Goal: Task Accomplishment & Management: Manage account settings

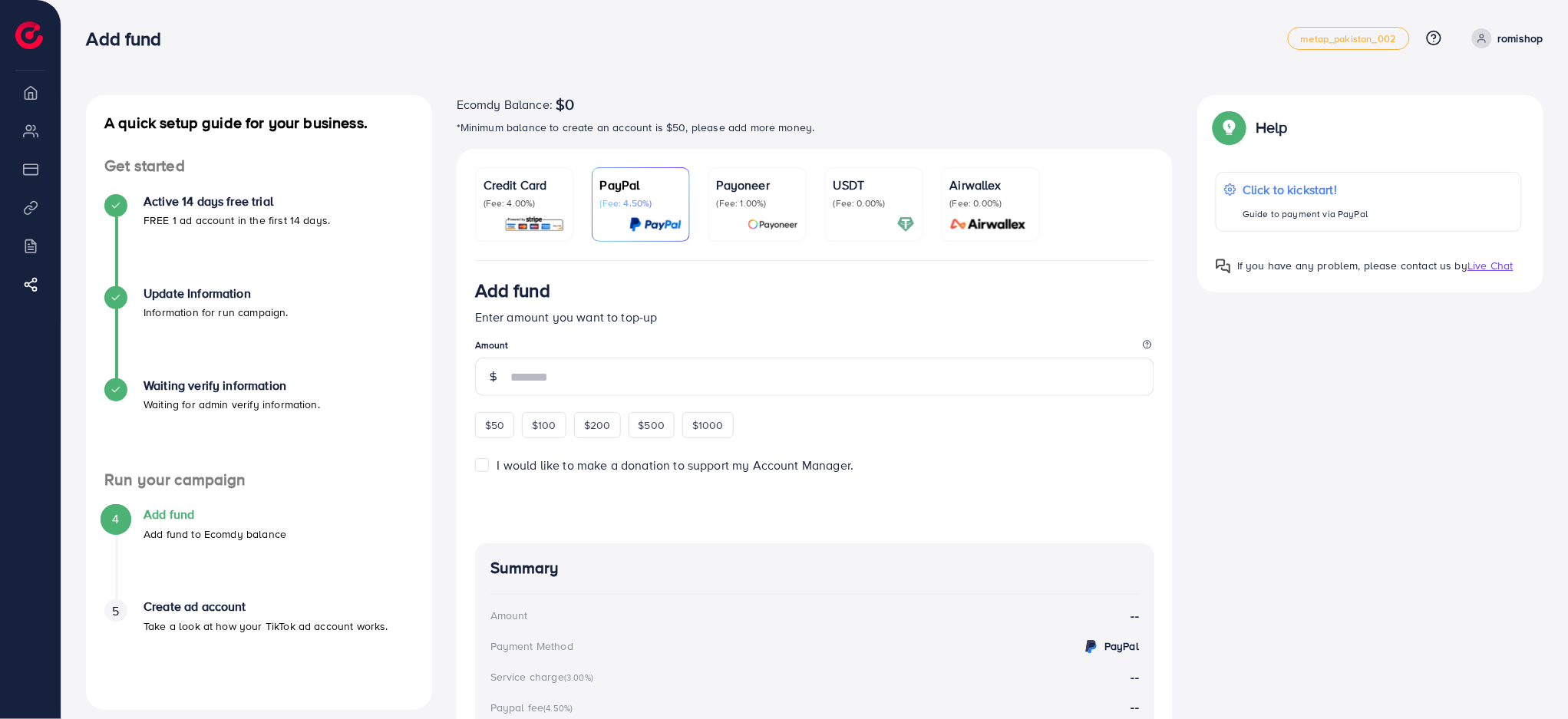
click at [1526, 33] on p "romishop" at bounding box center [1521, 38] width 46 height 19
click at [1442, 94] on span "Log out" at bounding box center [1451, 91] width 42 height 19
click at [124, 304] on div at bounding box center [116, 297] width 23 height 23
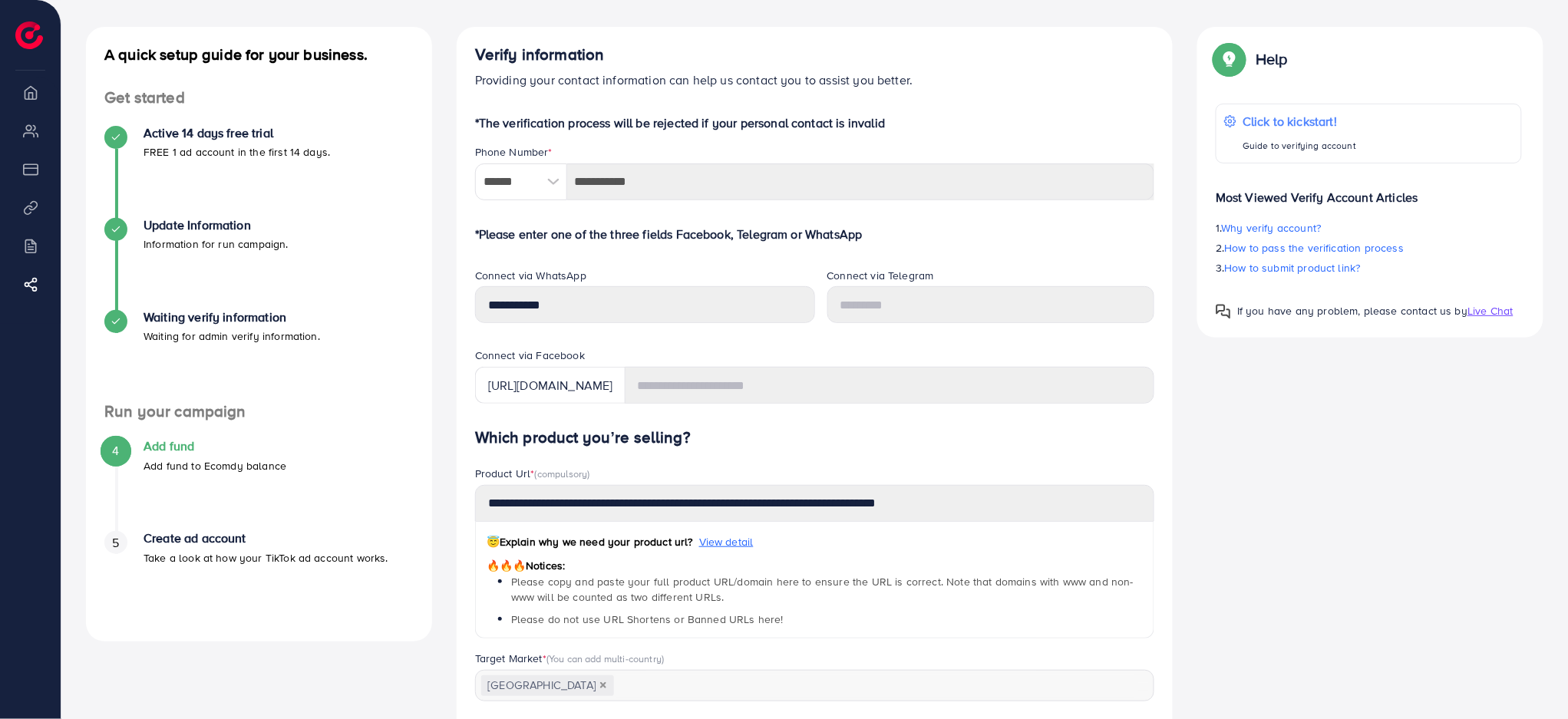
scroll to position [204, 0]
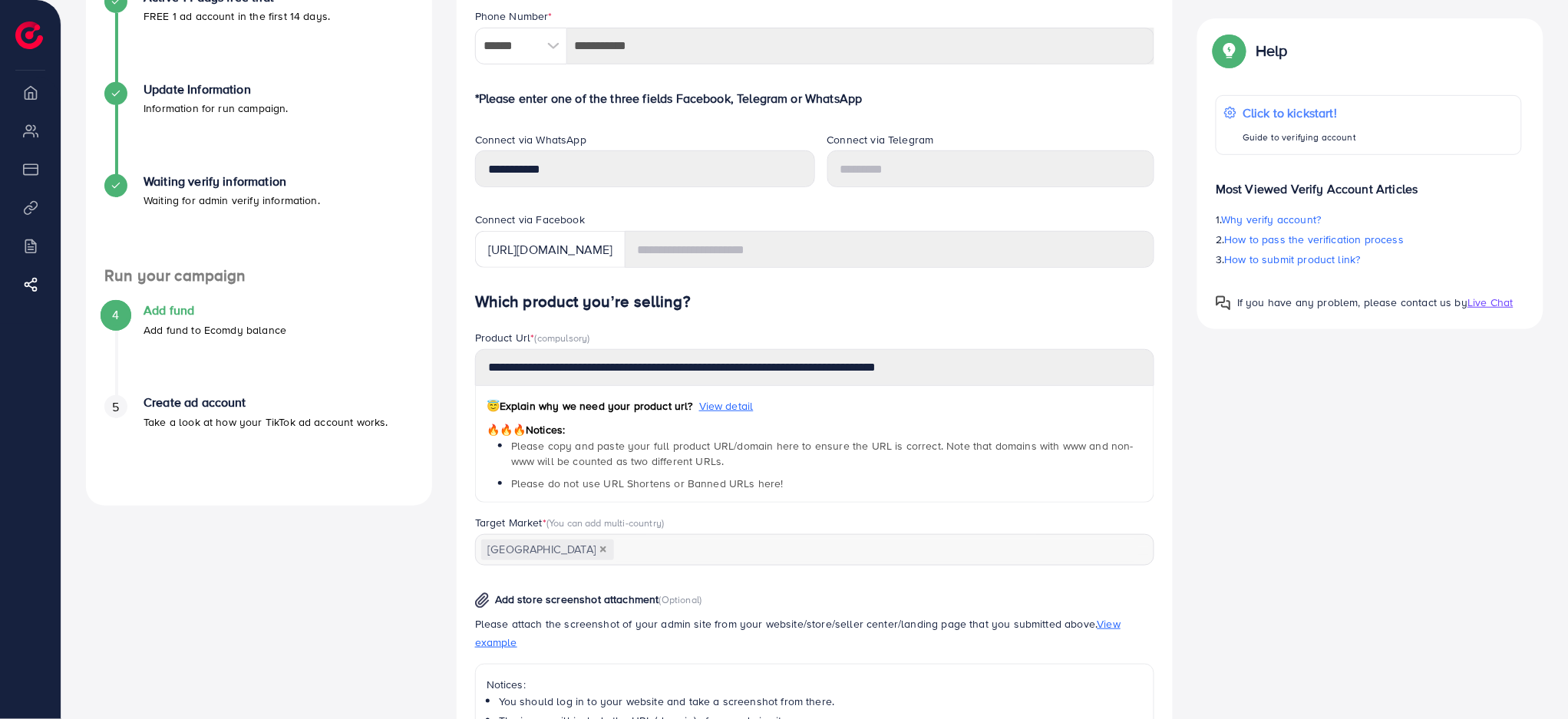
click at [195, 305] on h4 "Add fund" at bounding box center [214, 310] width 143 height 15
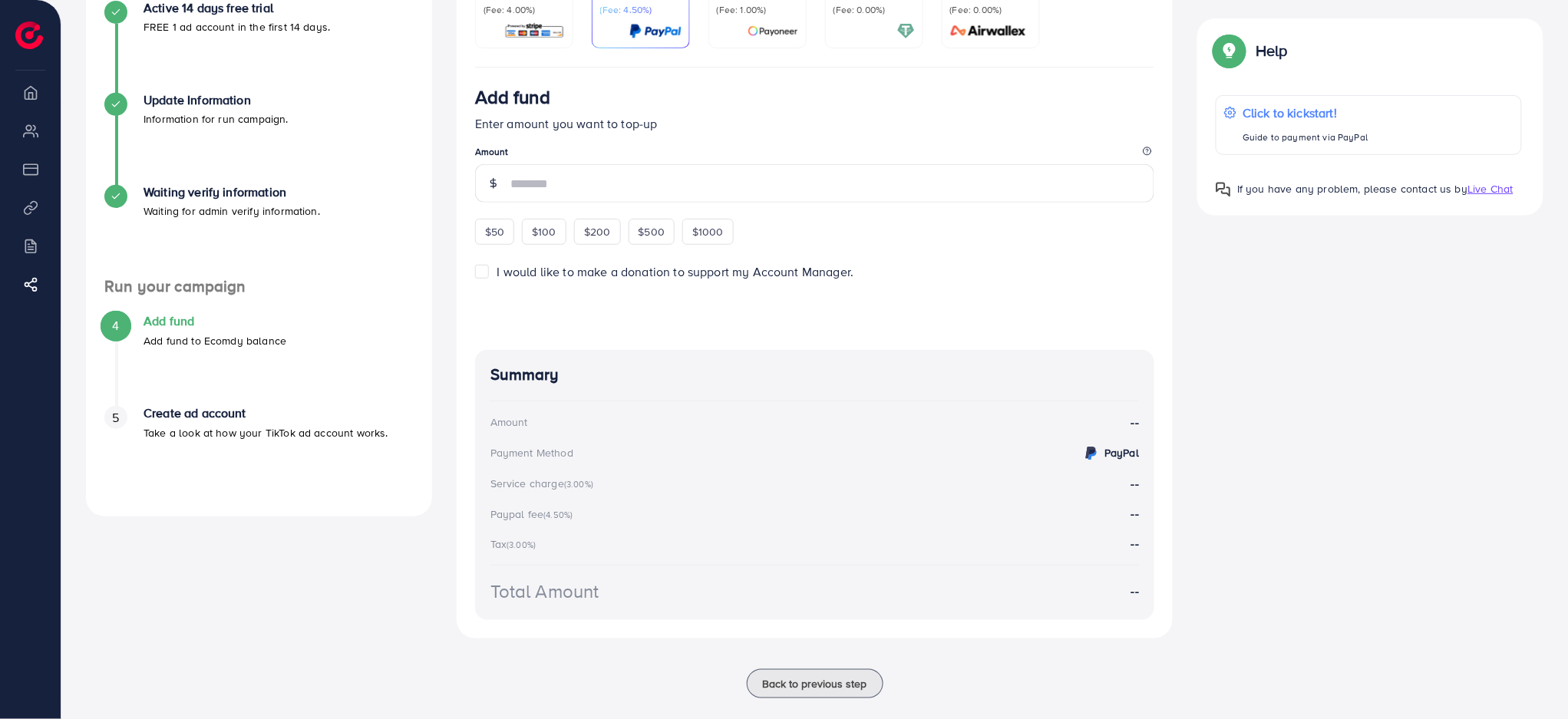
scroll to position [204, 0]
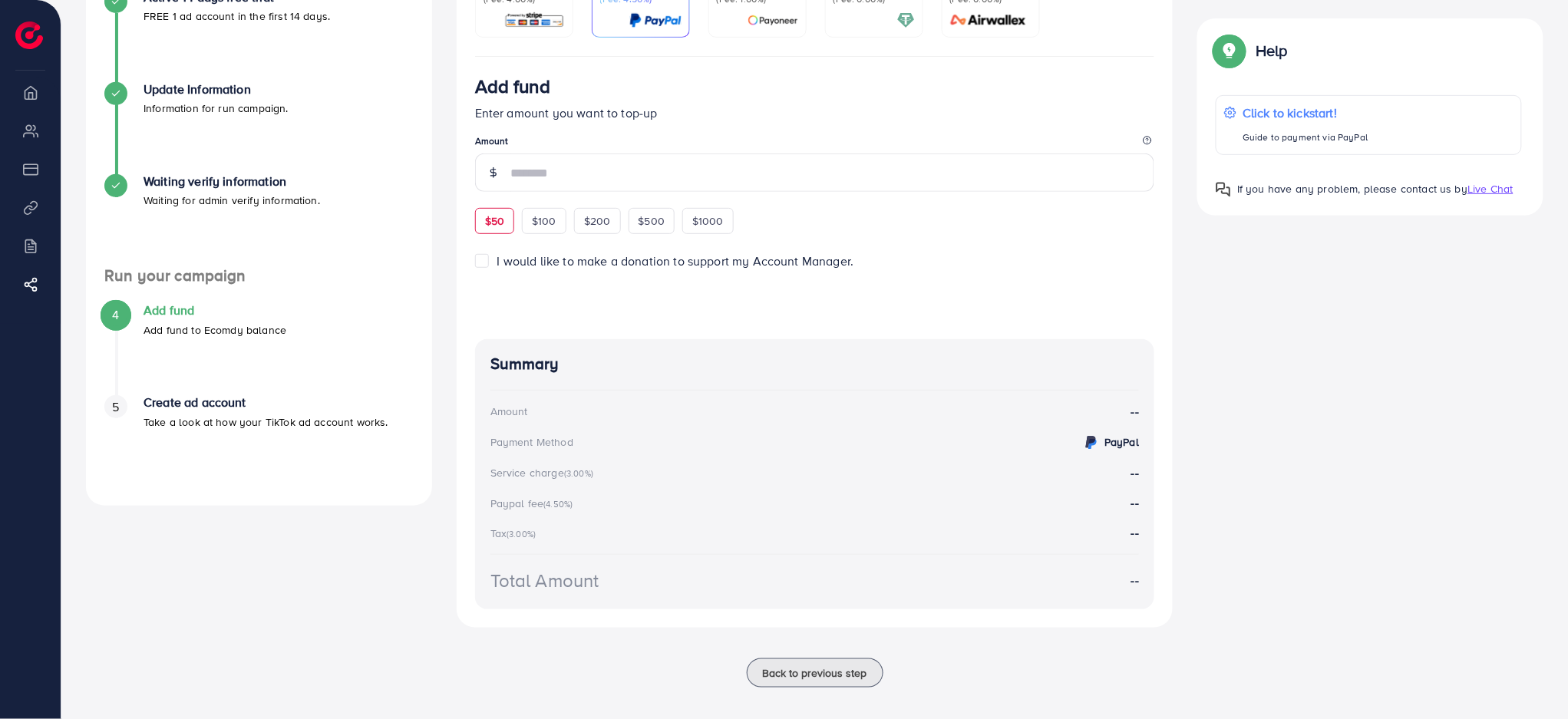
click at [510, 230] on div "$50" at bounding box center [494, 221] width 39 height 26
type input "**"
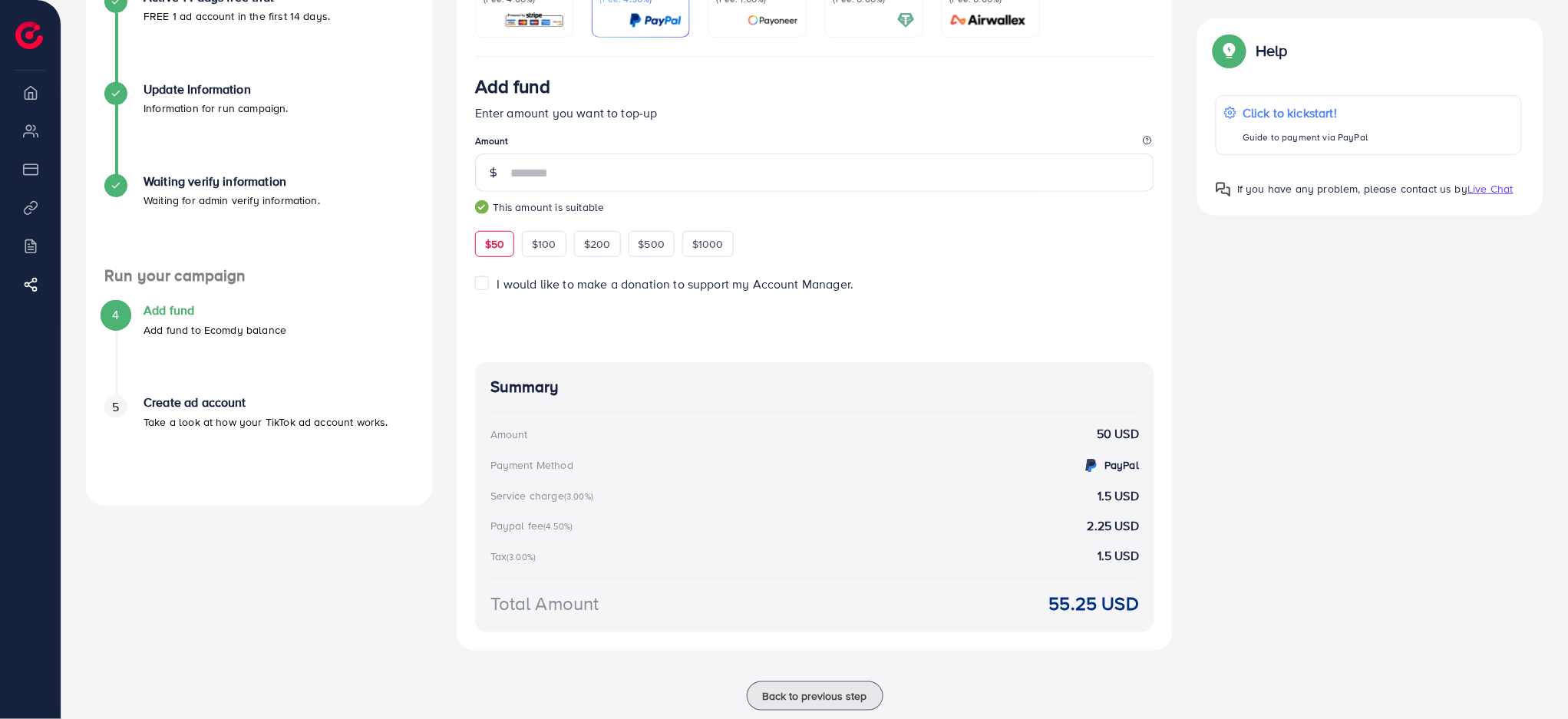
scroll to position [0, 0]
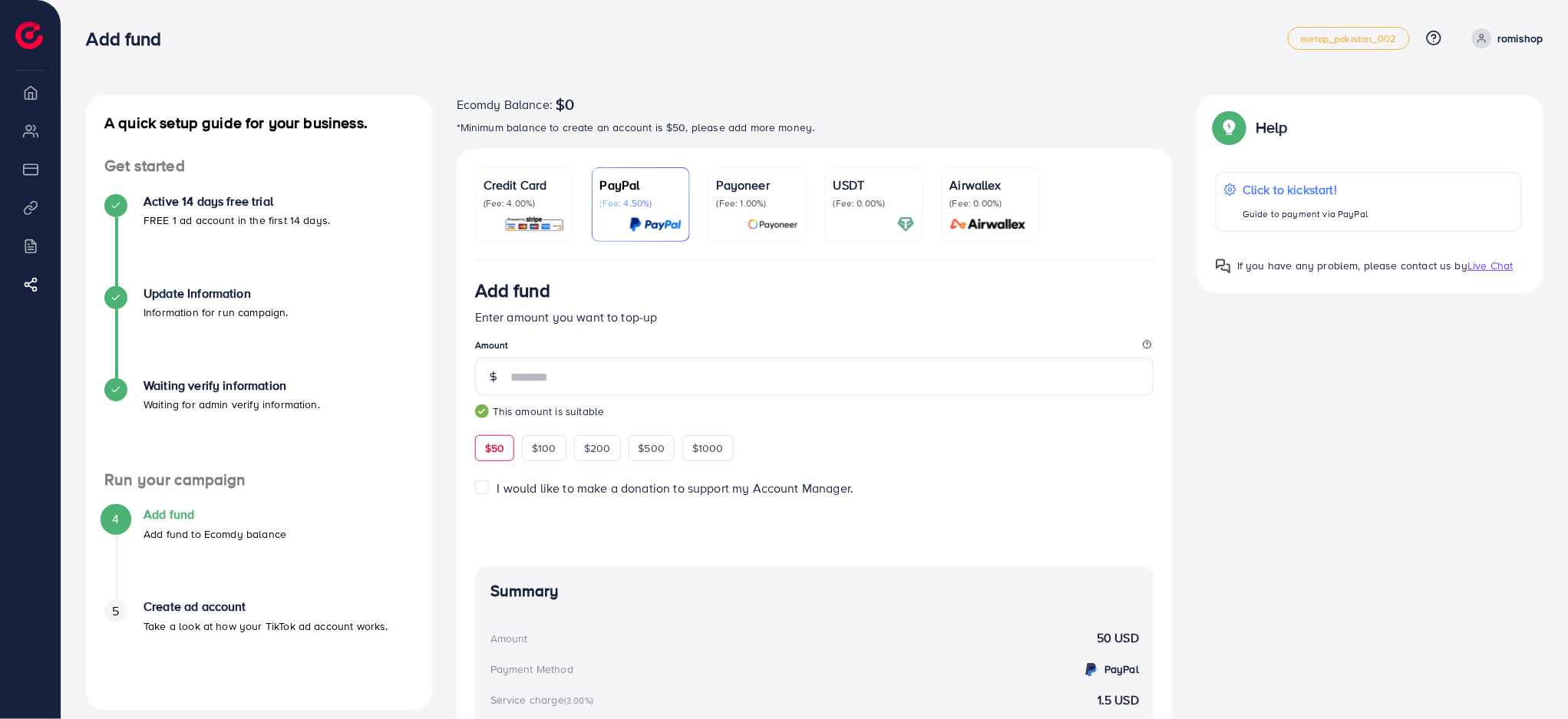
click at [502, 203] on p "(Fee: 4.00%)" at bounding box center [524, 203] width 81 height 12
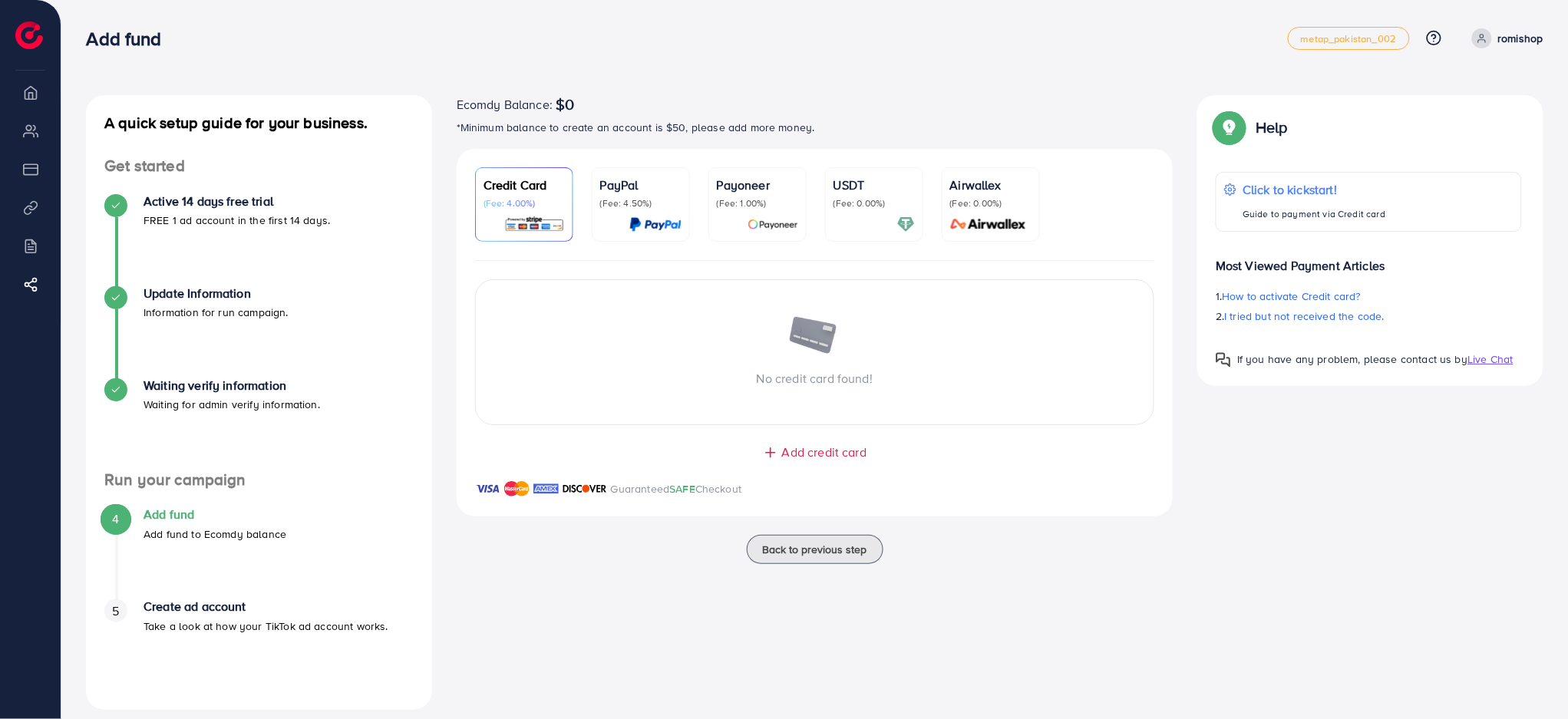
click at [806, 453] on span "Add credit card" at bounding box center [824, 453] width 85 height 18
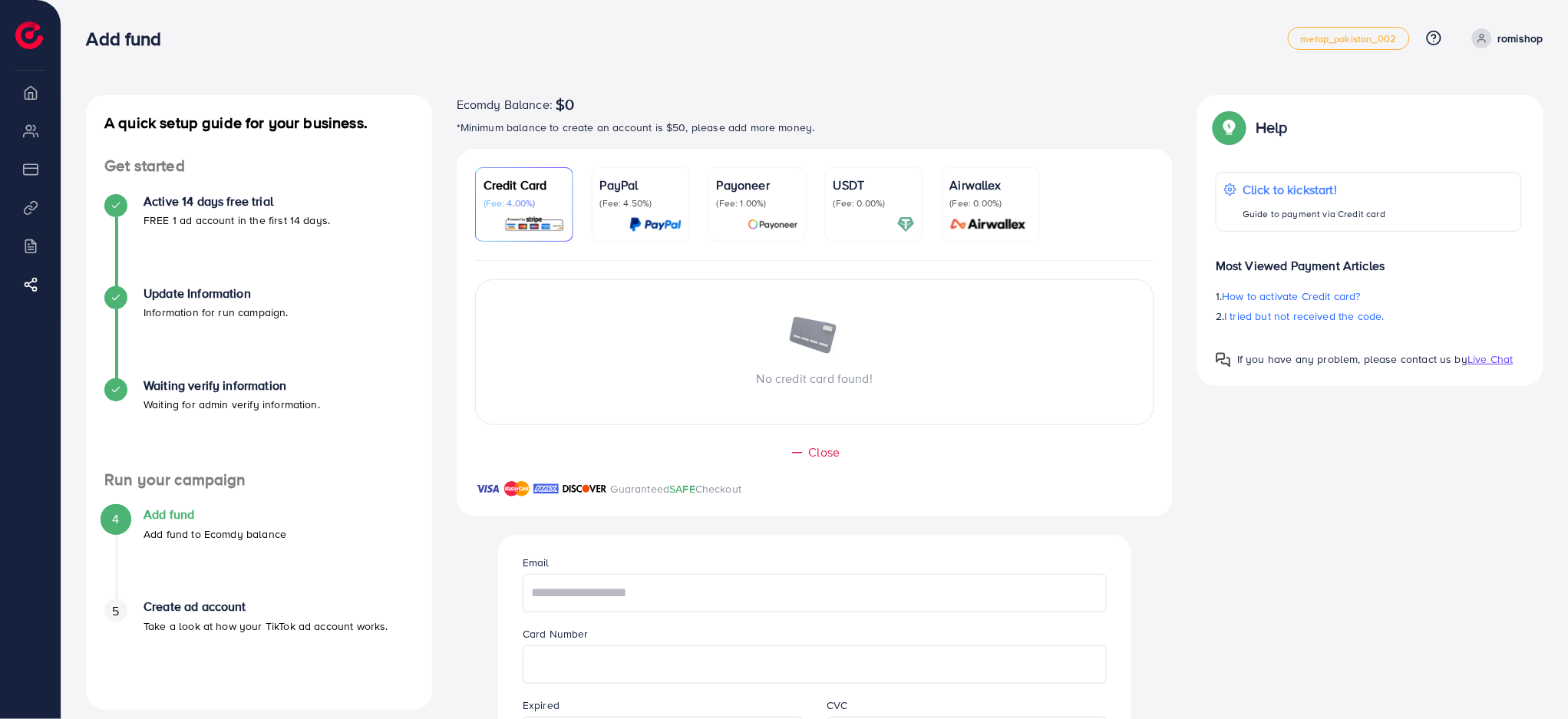
click at [664, 217] on img at bounding box center [655, 225] width 52 height 18
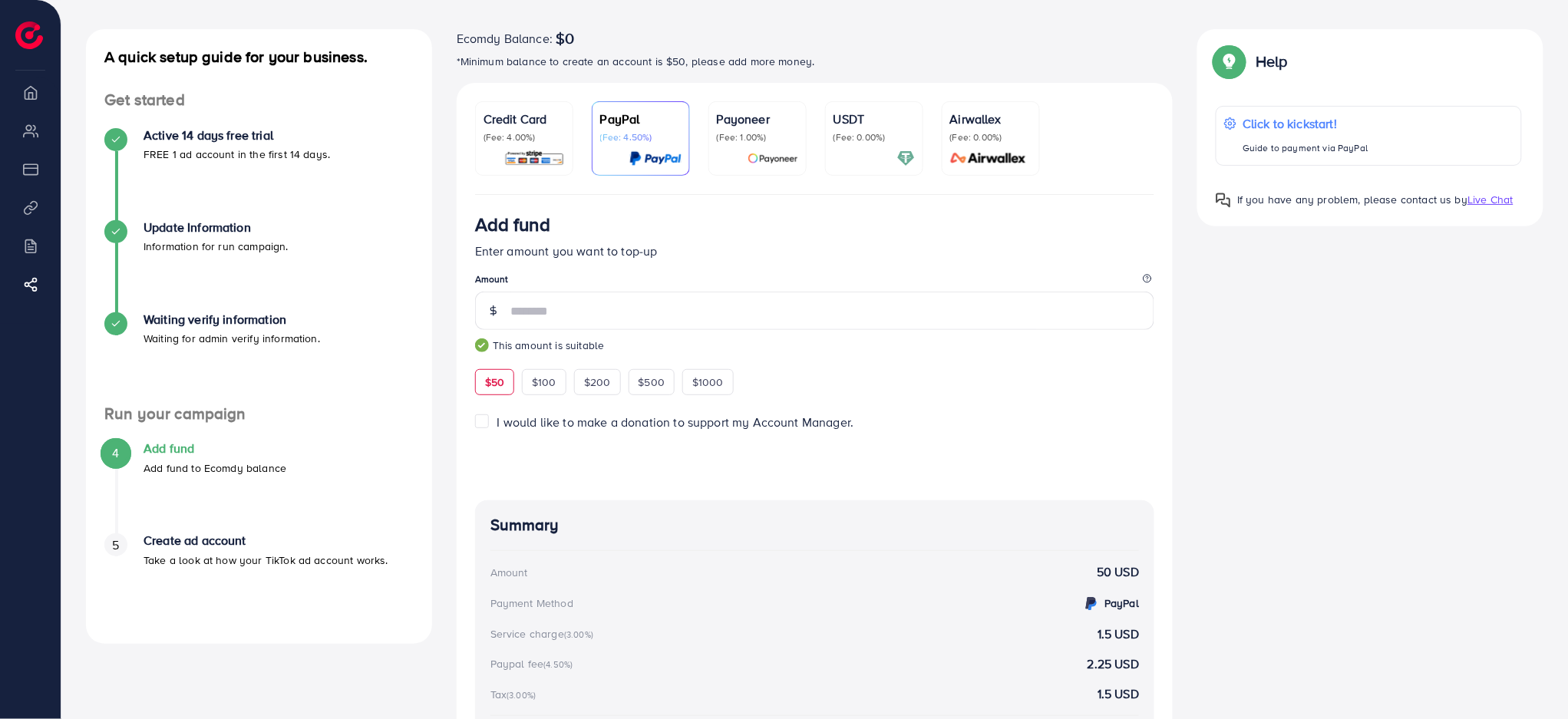
scroll to position [102, 0]
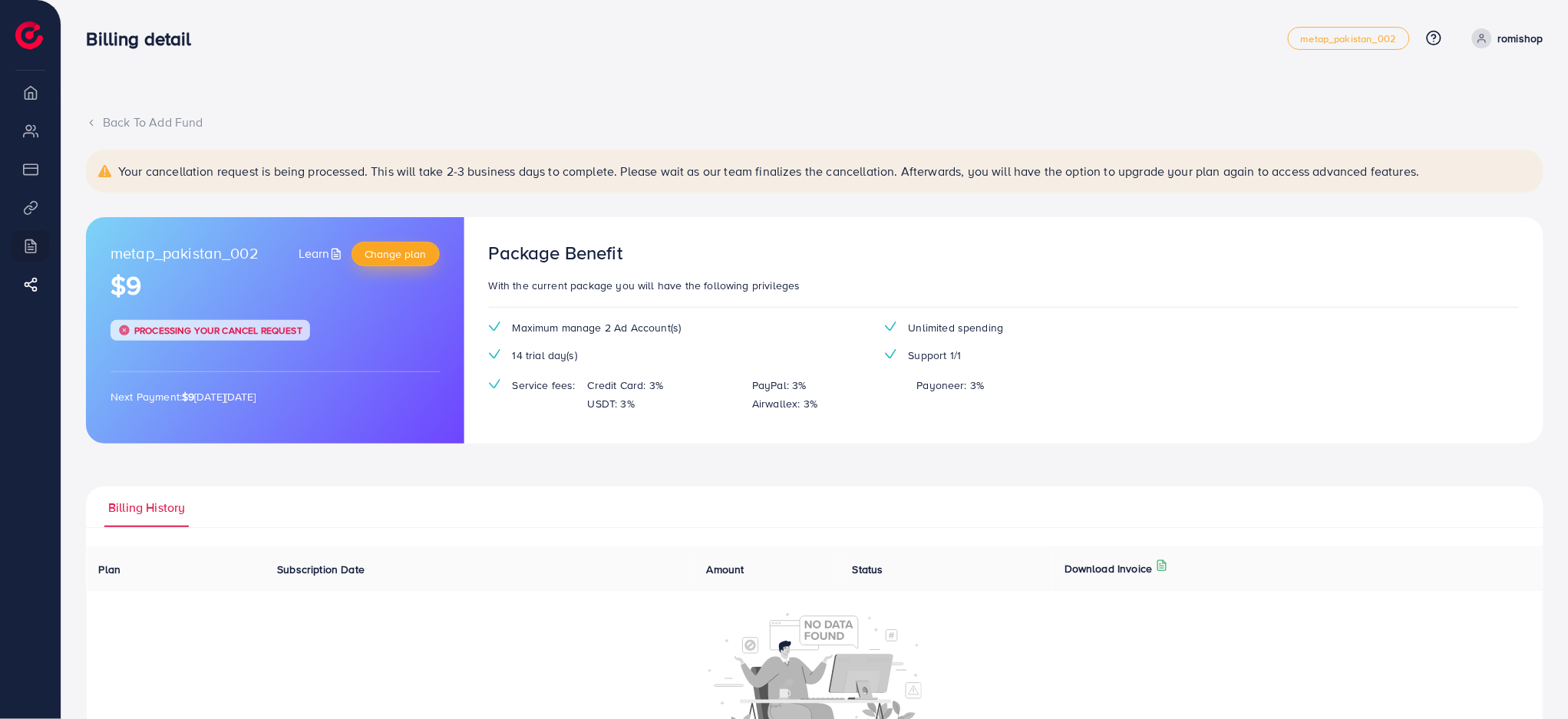
click at [383, 258] on span "Change plan" at bounding box center [395, 253] width 62 height 15
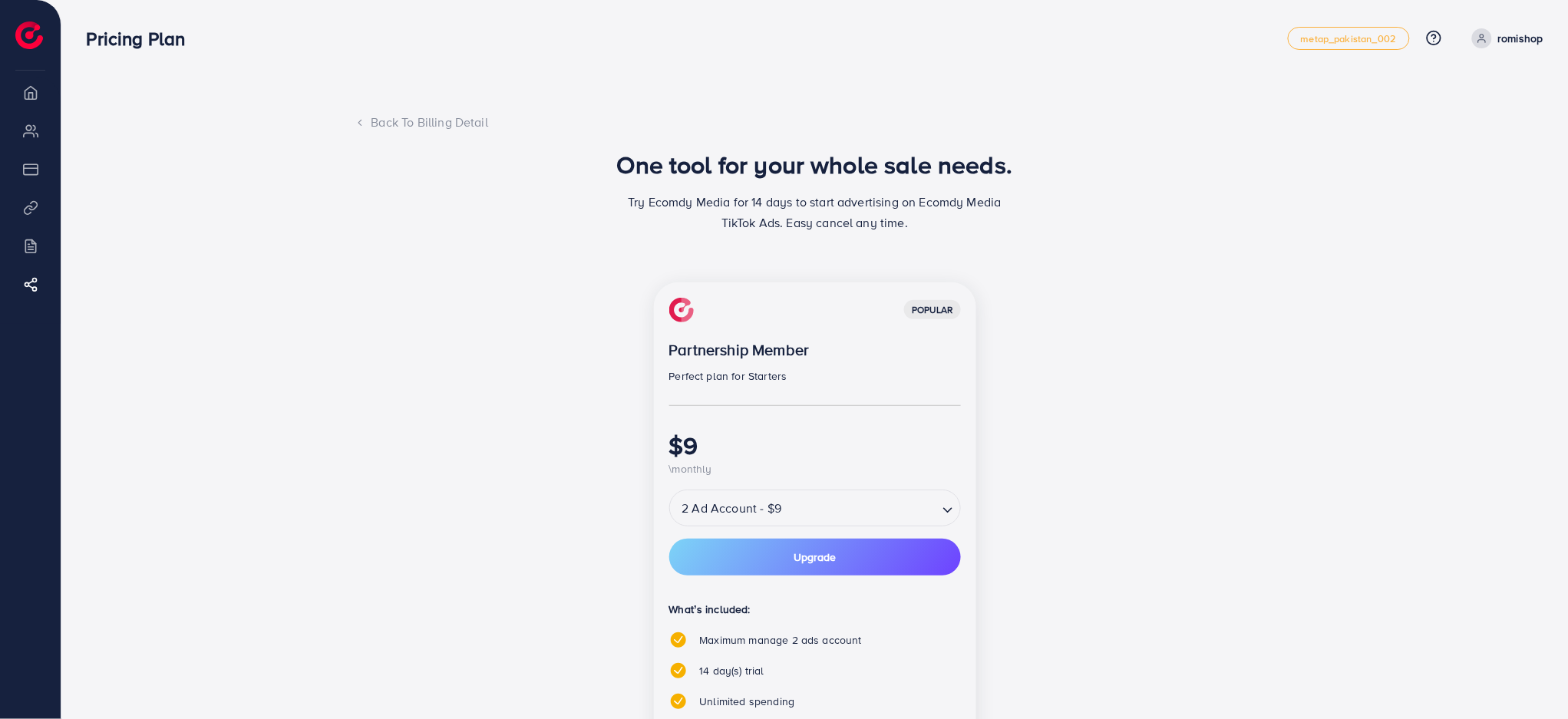
click at [384, 121] on div "Back To Billing Detail" at bounding box center [815, 122] width 920 height 18
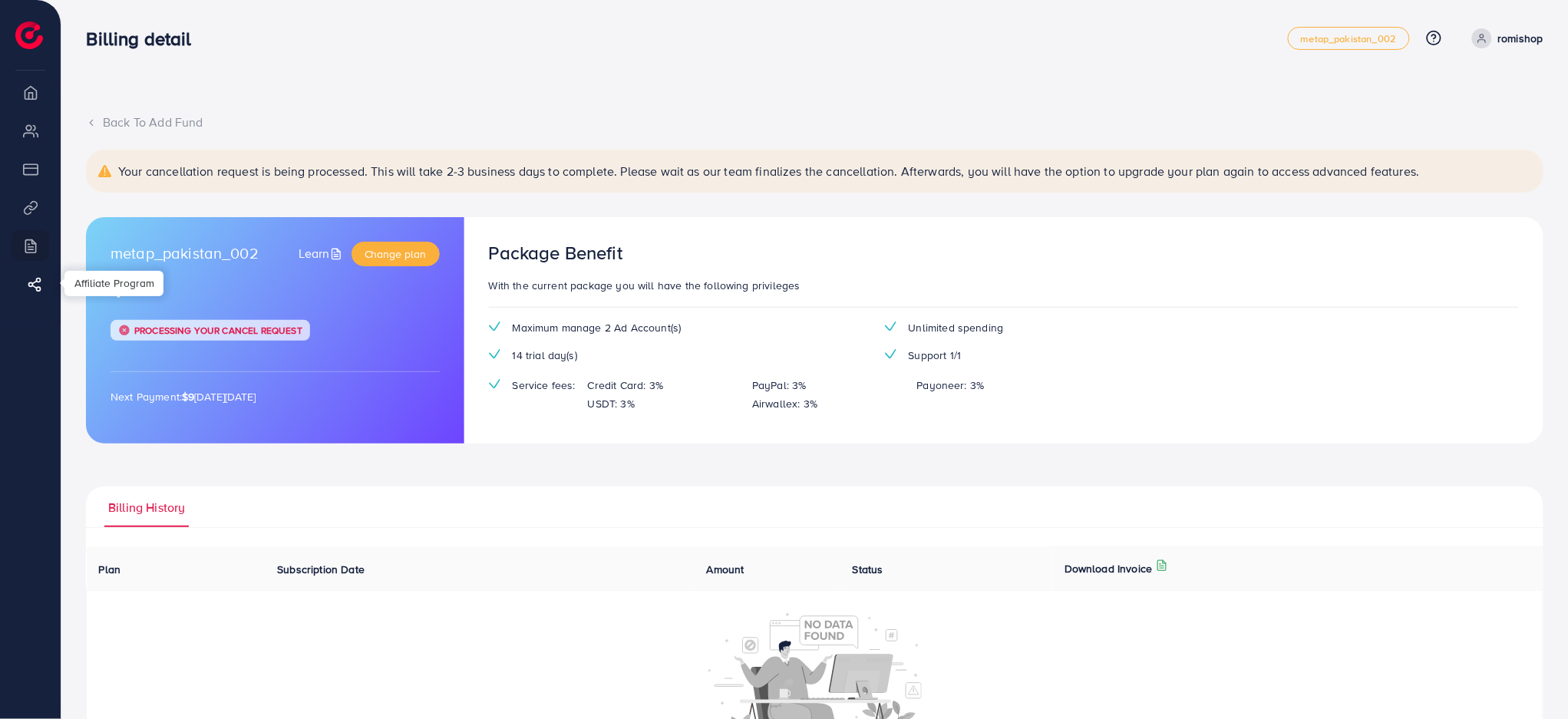
click at [30, 283] on icon at bounding box center [34, 284] width 15 height 15
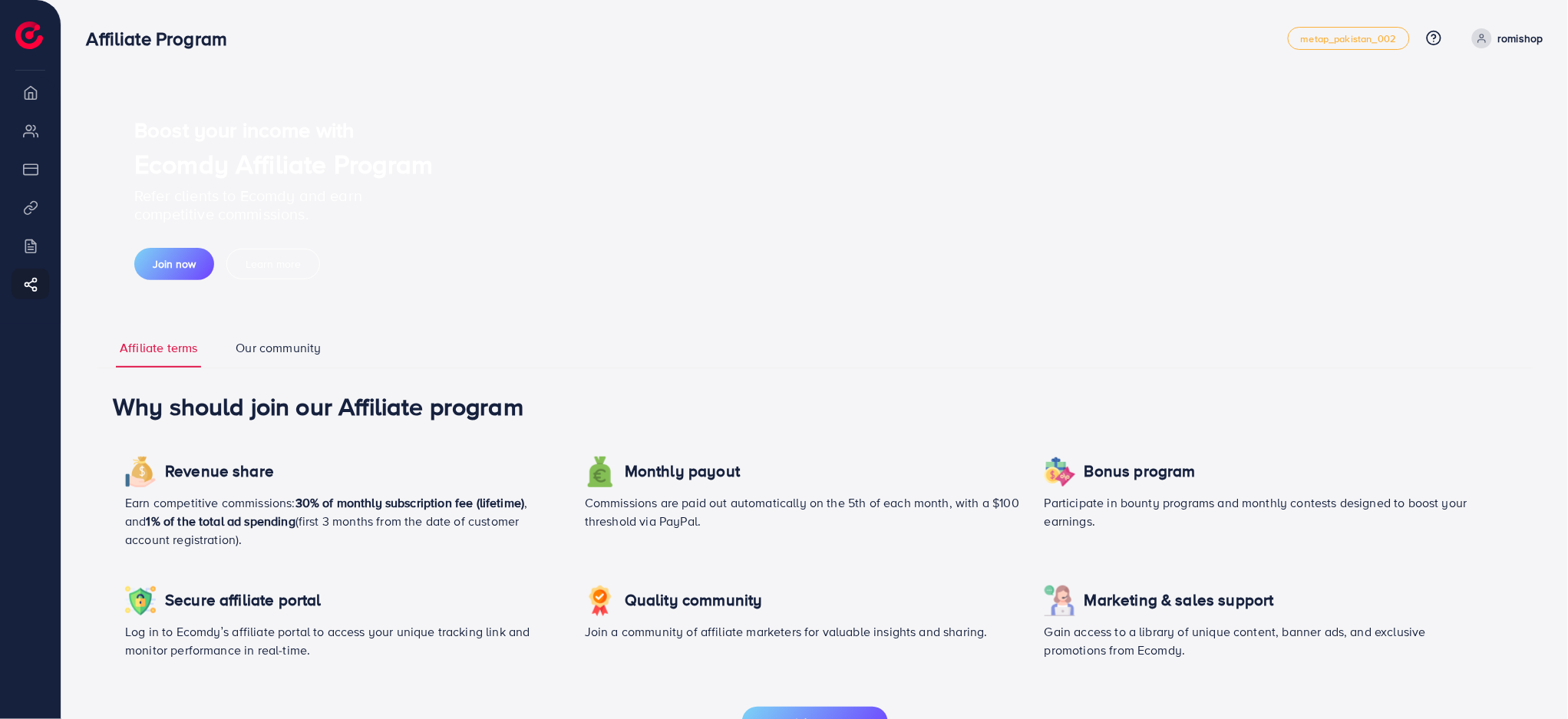
click at [28, 248] on li "Billing" at bounding box center [30, 246] width 60 height 31
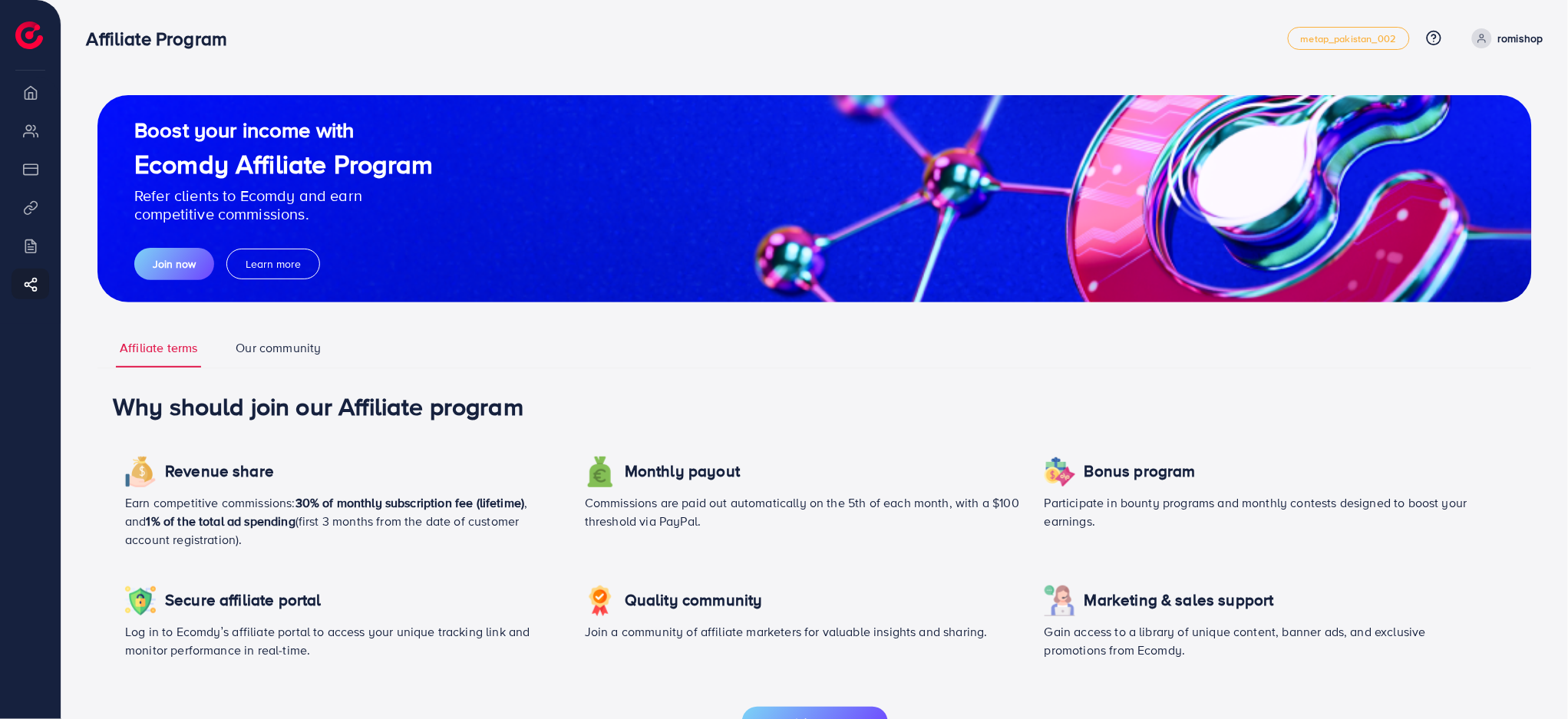
click at [29, 249] on li "Billing" at bounding box center [30, 246] width 60 height 31
click at [24, 213] on li "Product Links" at bounding box center [30, 208] width 60 height 31
click at [29, 212] on li "Product Links" at bounding box center [30, 208] width 60 height 31
click at [29, 246] on li "Billing" at bounding box center [30, 246] width 60 height 31
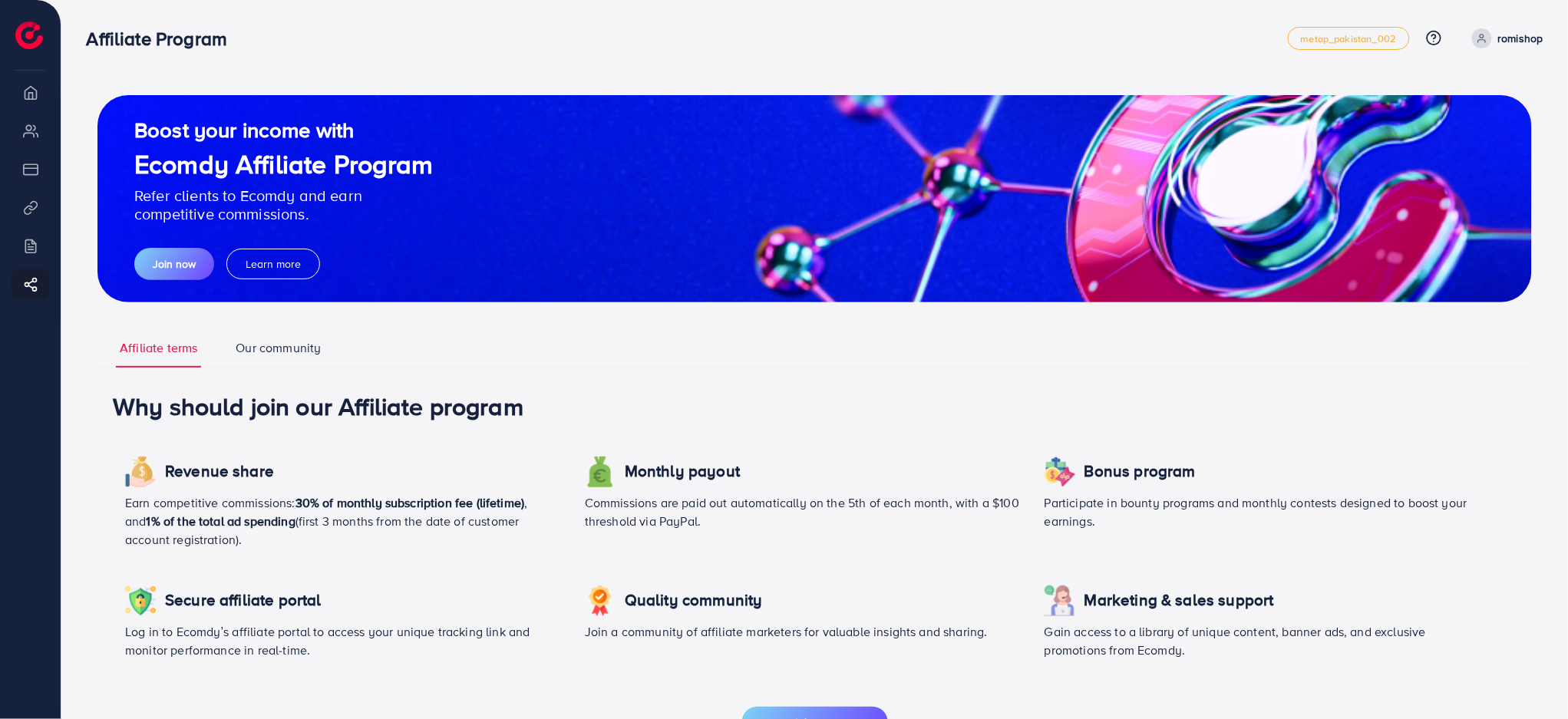
click at [33, 95] on li "Overview" at bounding box center [30, 92] width 60 height 31
